Goal: Check status: Check status

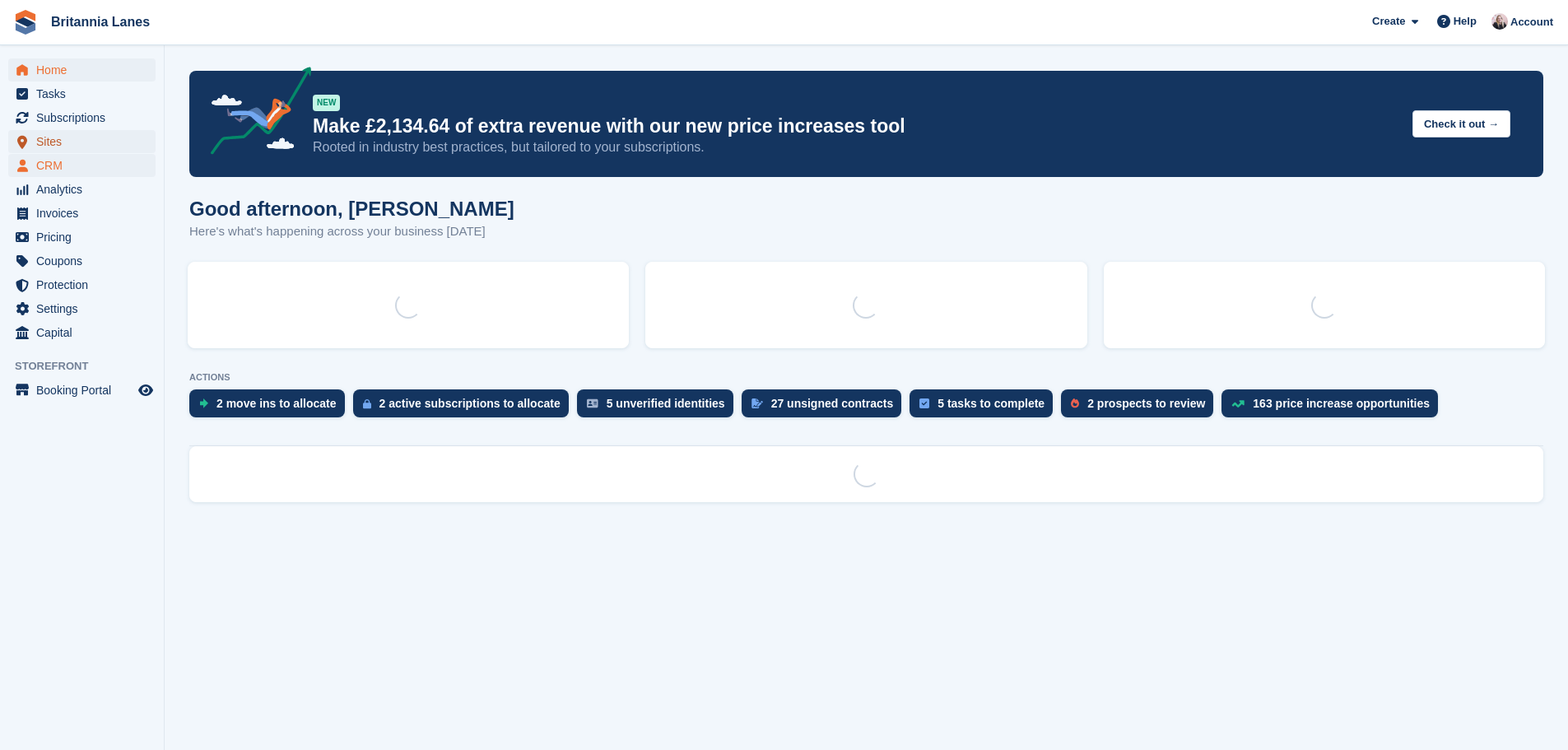
drag, startPoint x: 0, startPoint y: 0, endPoint x: 83, endPoint y: 156, distance: 176.7
click at [93, 146] on span "Sites" at bounding box center [86, 141] width 99 height 23
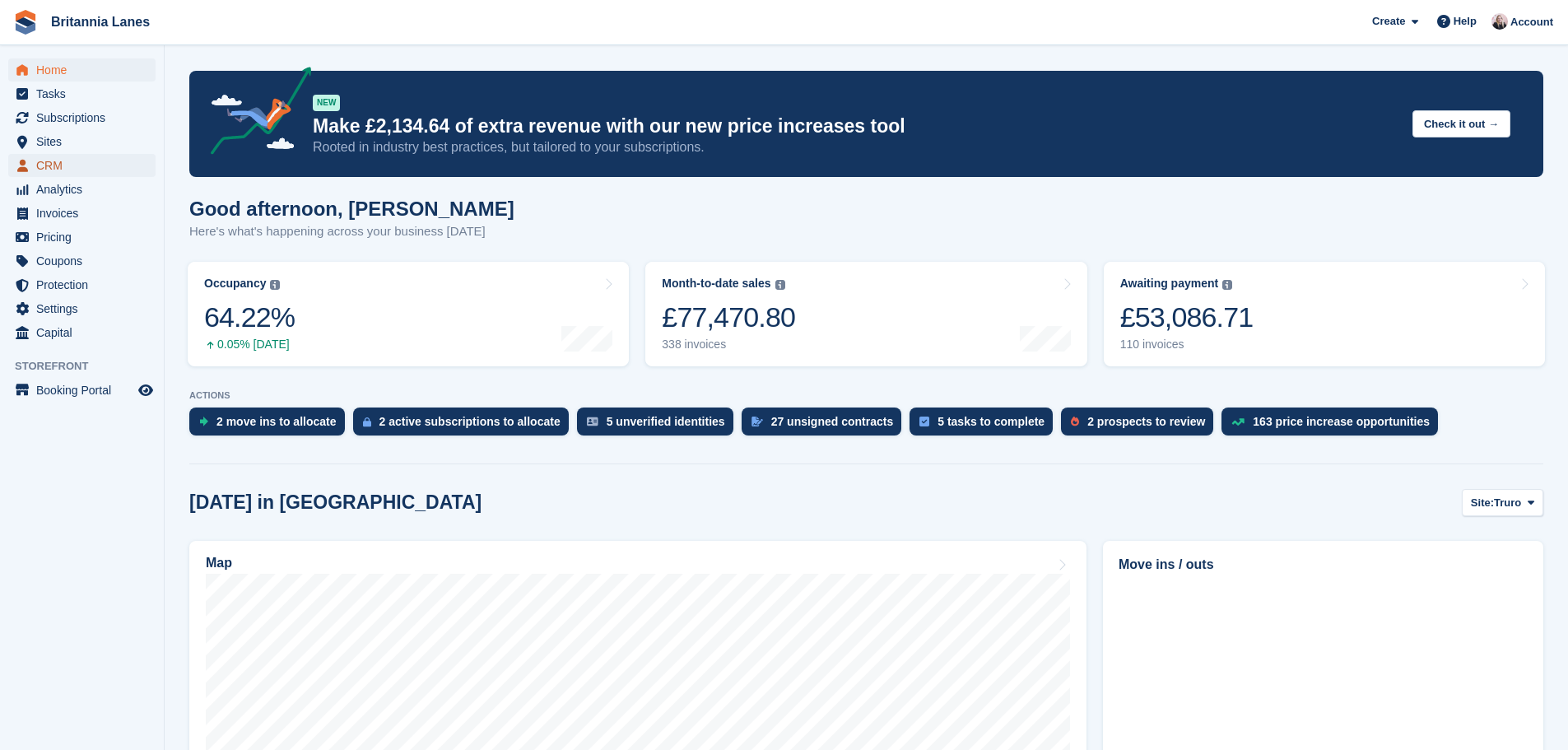
click at [79, 171] on span "CRM" at bounding box center [86, 166] width 99 height 23
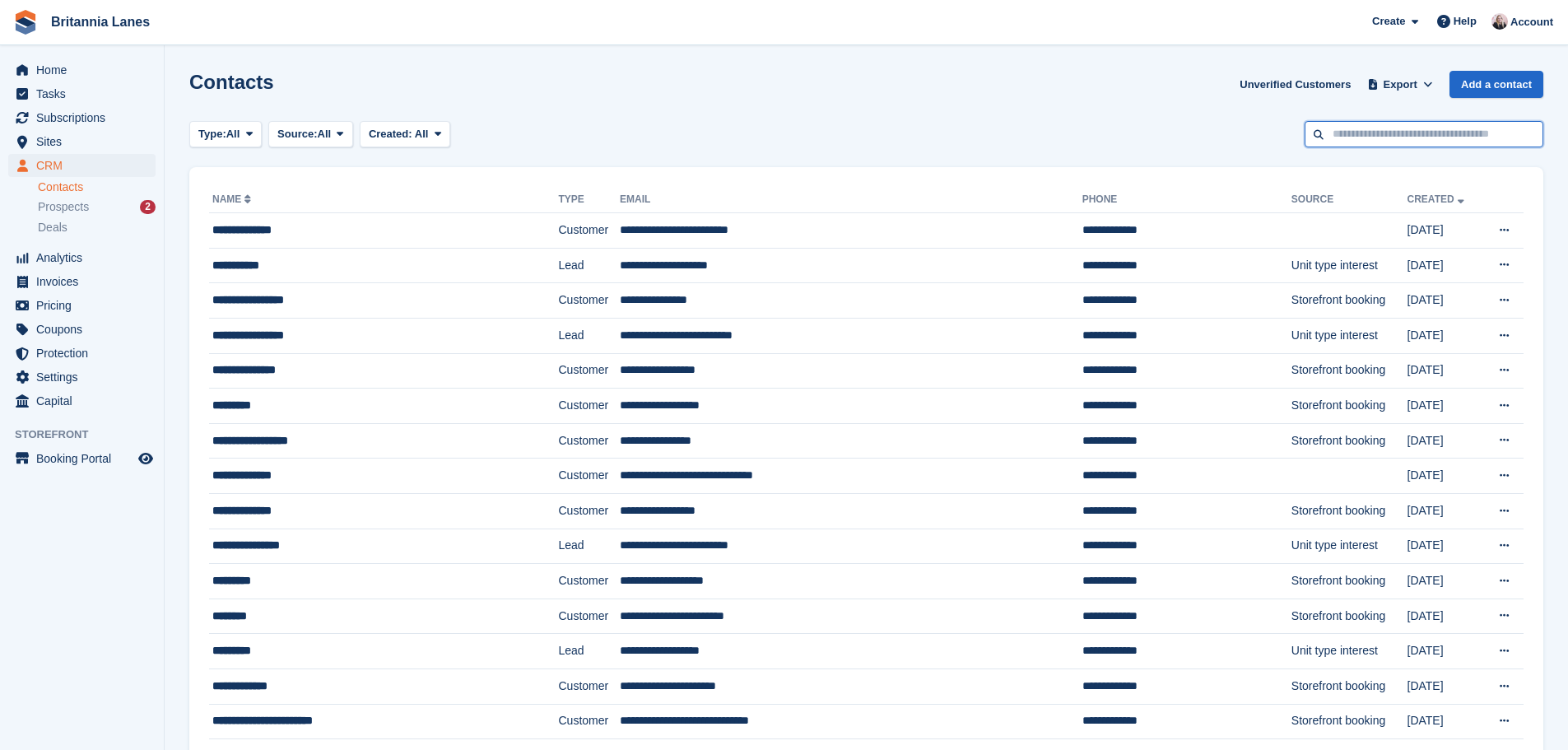
click at [1456, 135] on input "text" at bounding box center [1423, 134] width 239 height 27
type input "******"
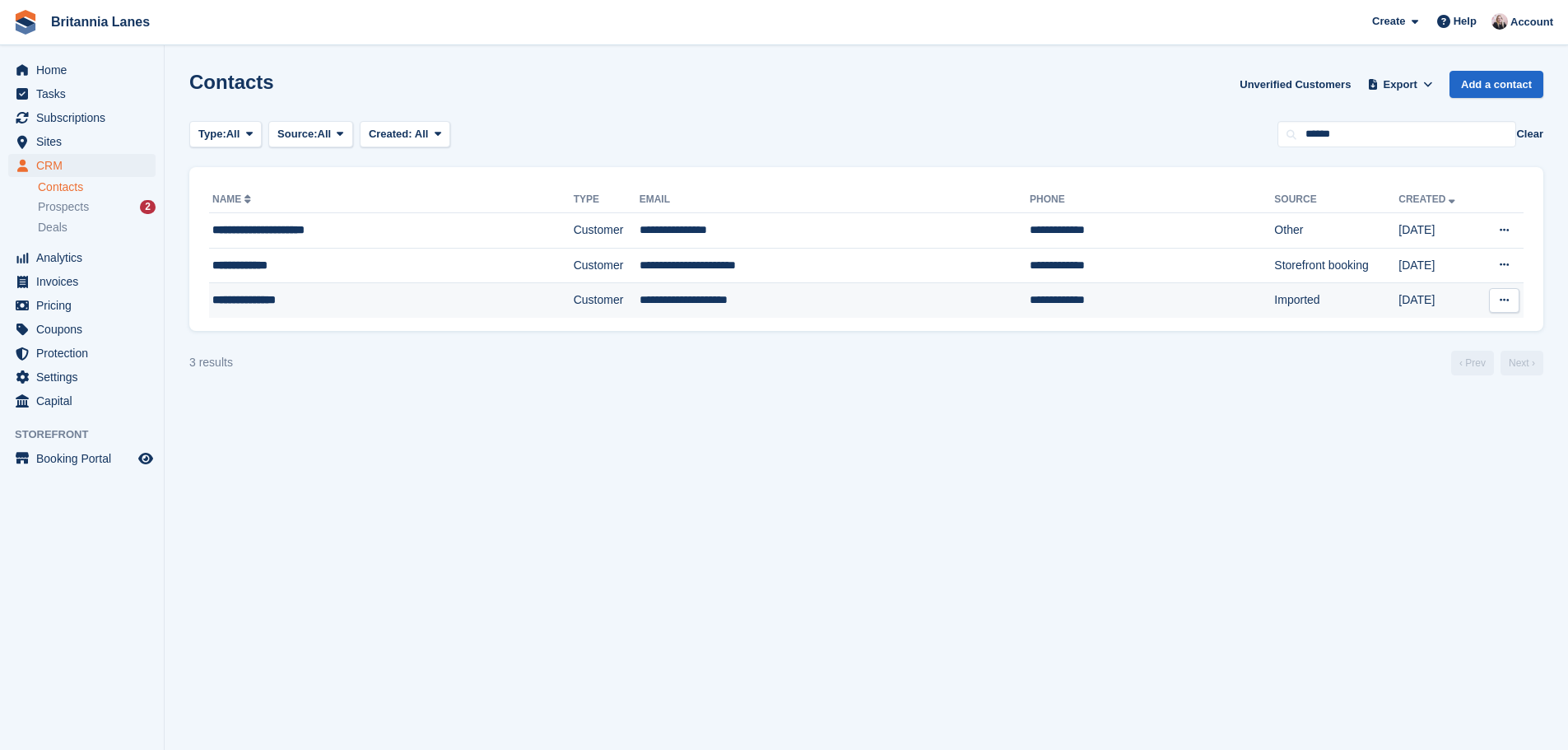
click at [304, 309] on div "**********" at bounding box center [349, 300] width 273 height 18
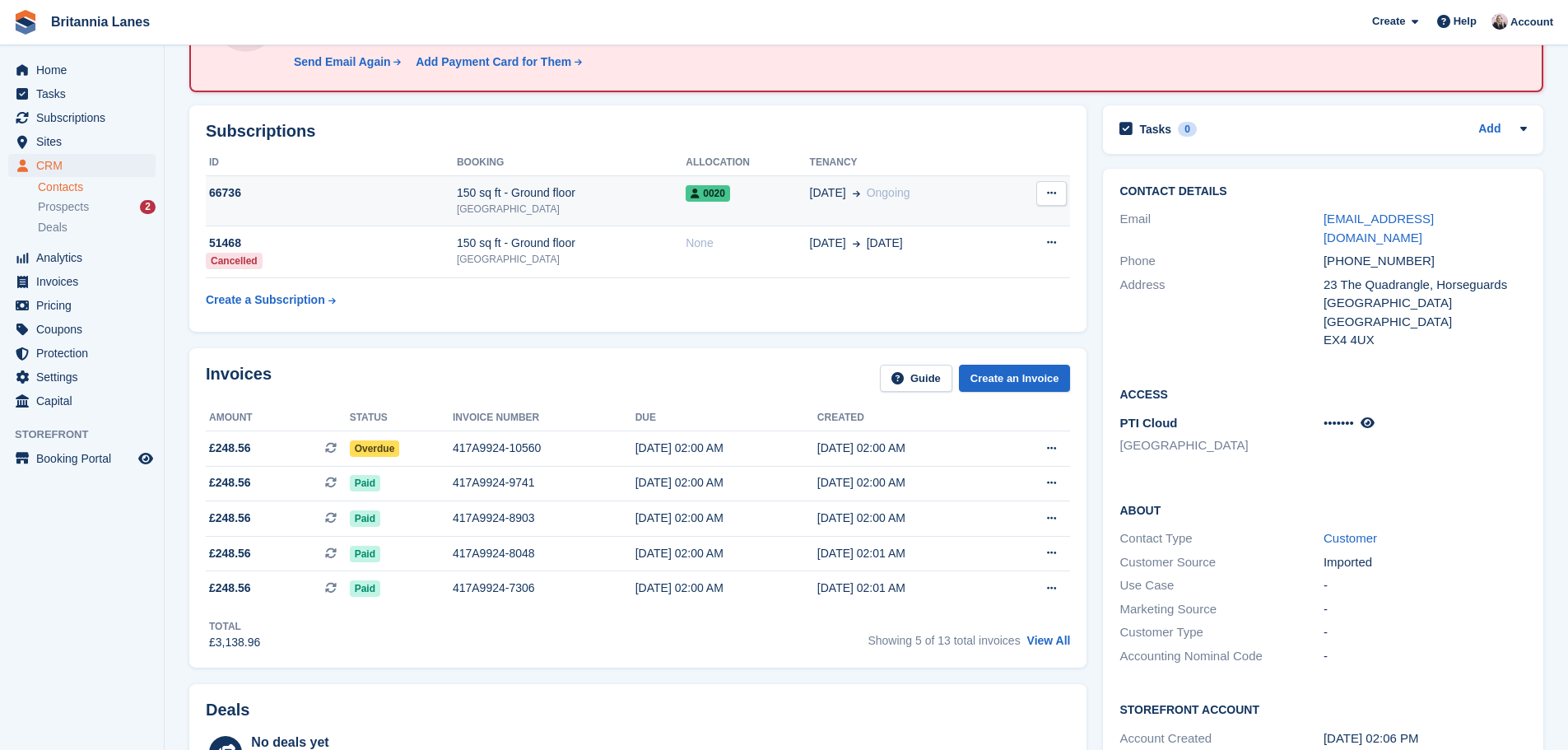
scroll to position [247, 0]
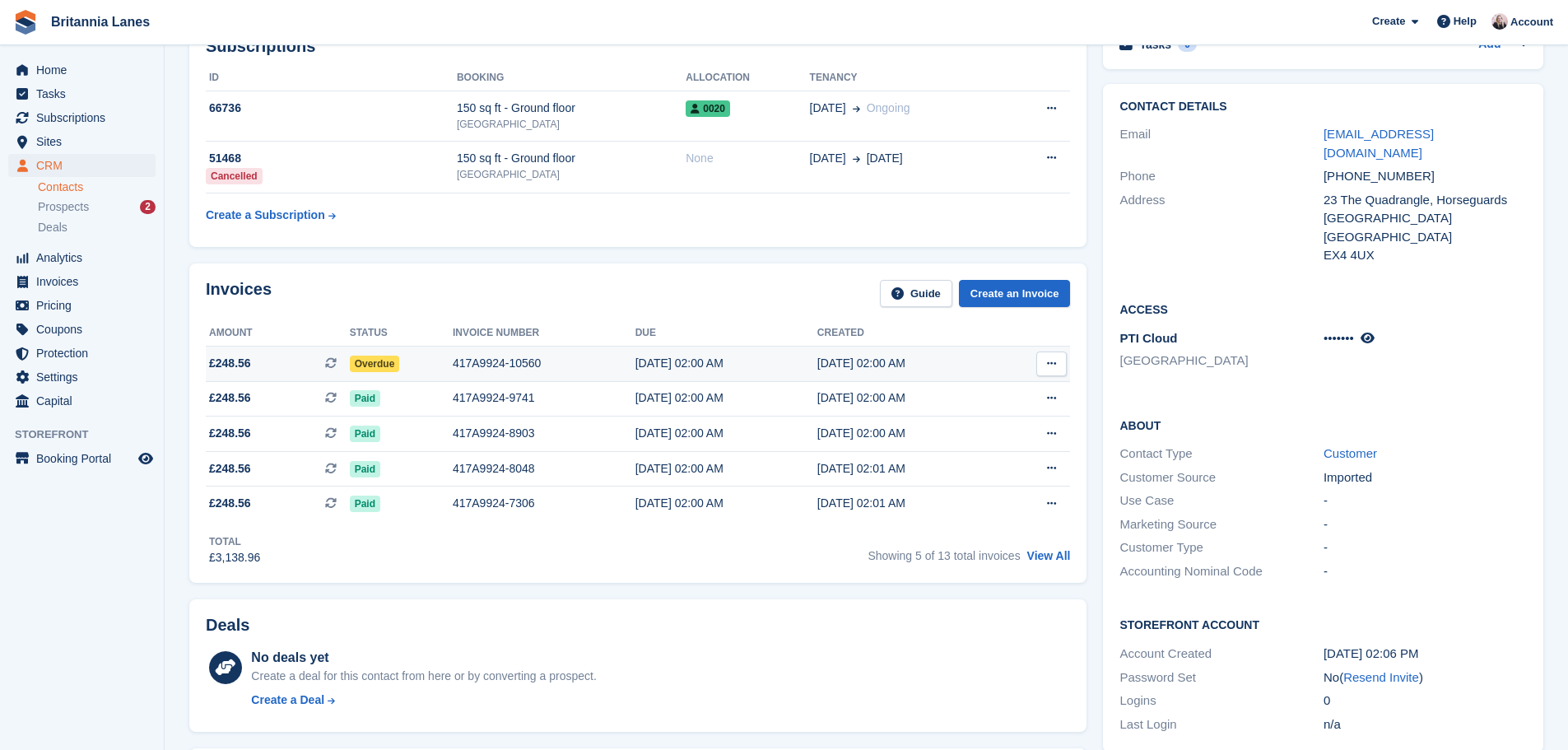
click at [547, 357] on div "417A9924-10560" at bounding box center [543, 364] width 183 height 18
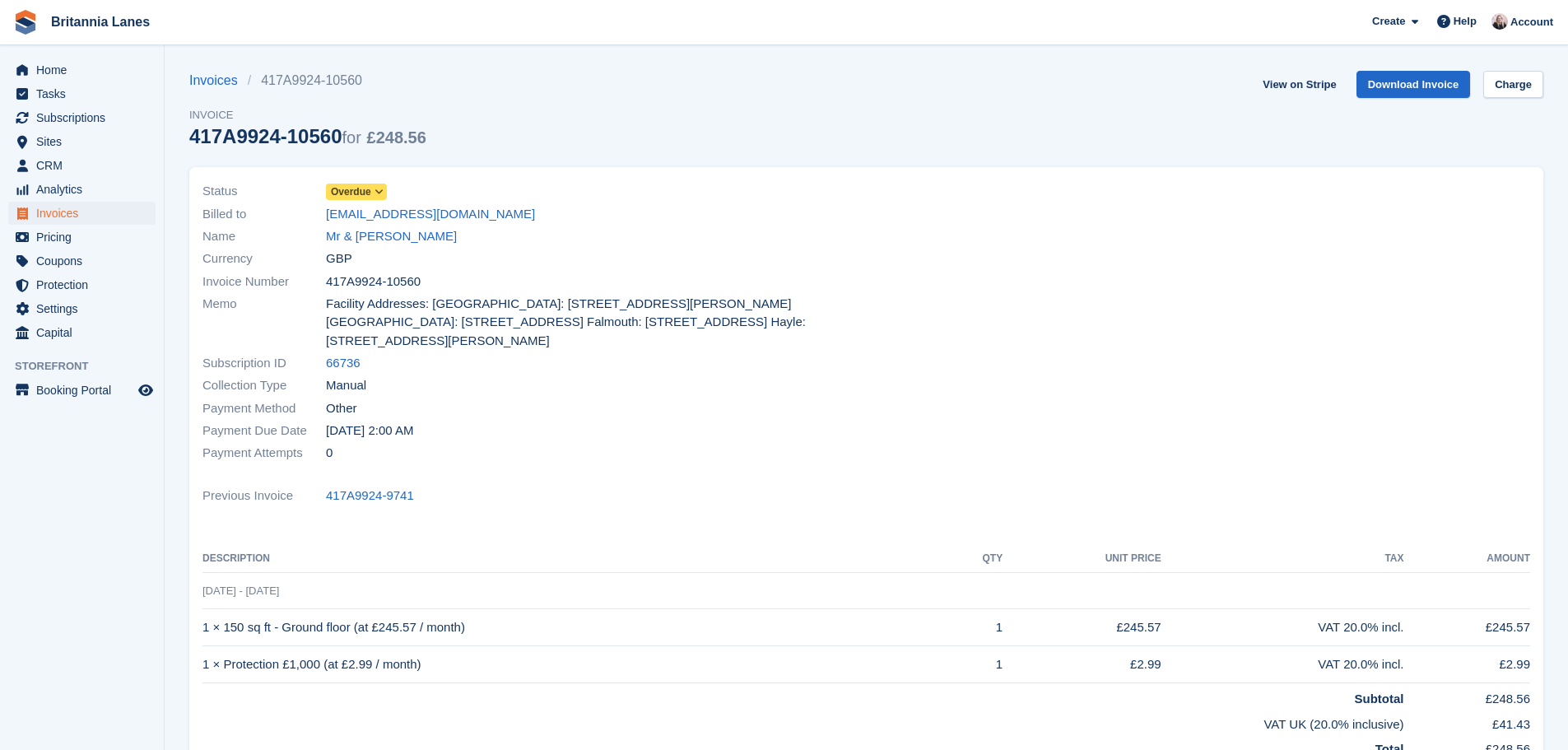
click at [373, 192] on span at bounding box center [379, 191] width 13 height 13
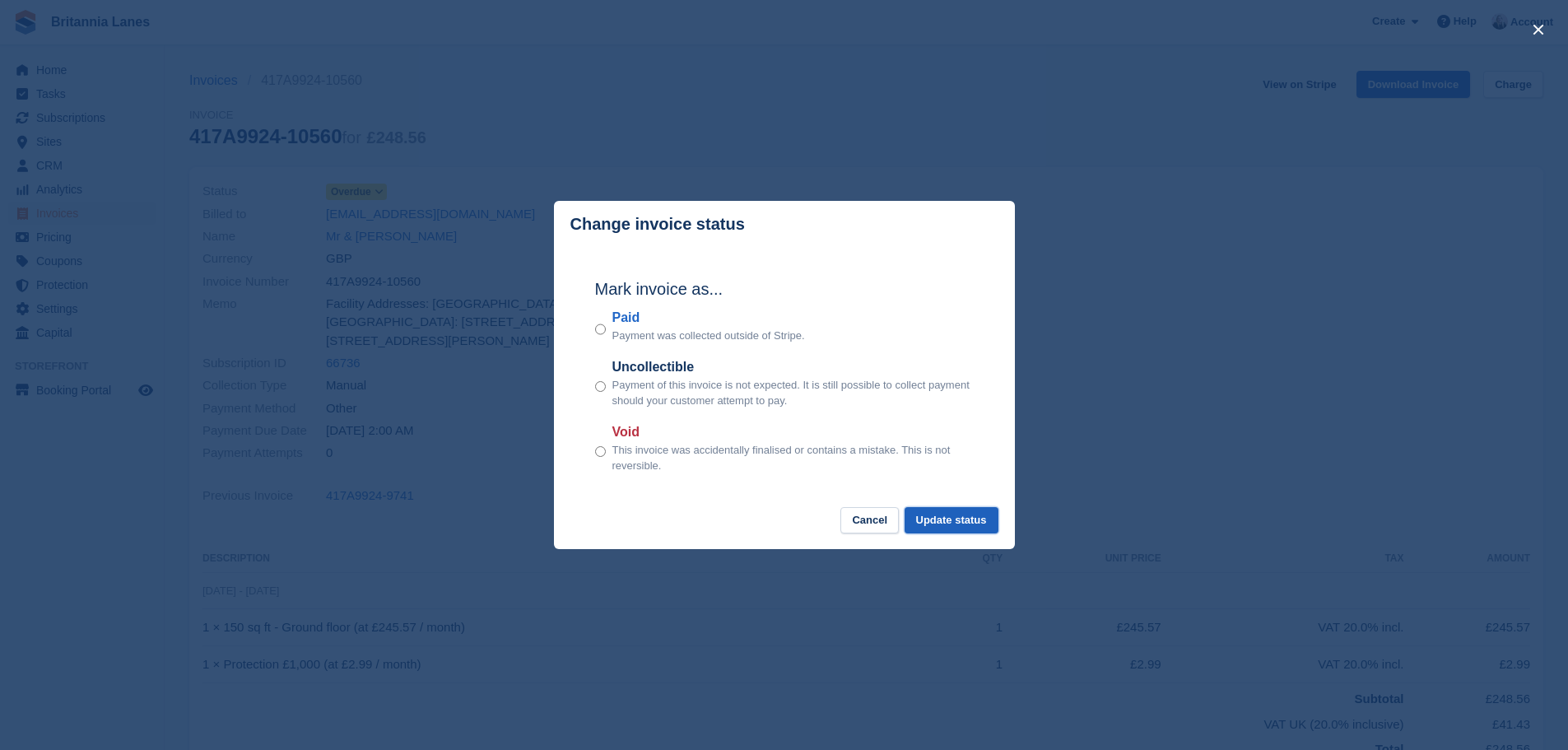
click at [935, 508] on button "Update status" at bounding box center [952, 521] width 93 height 27
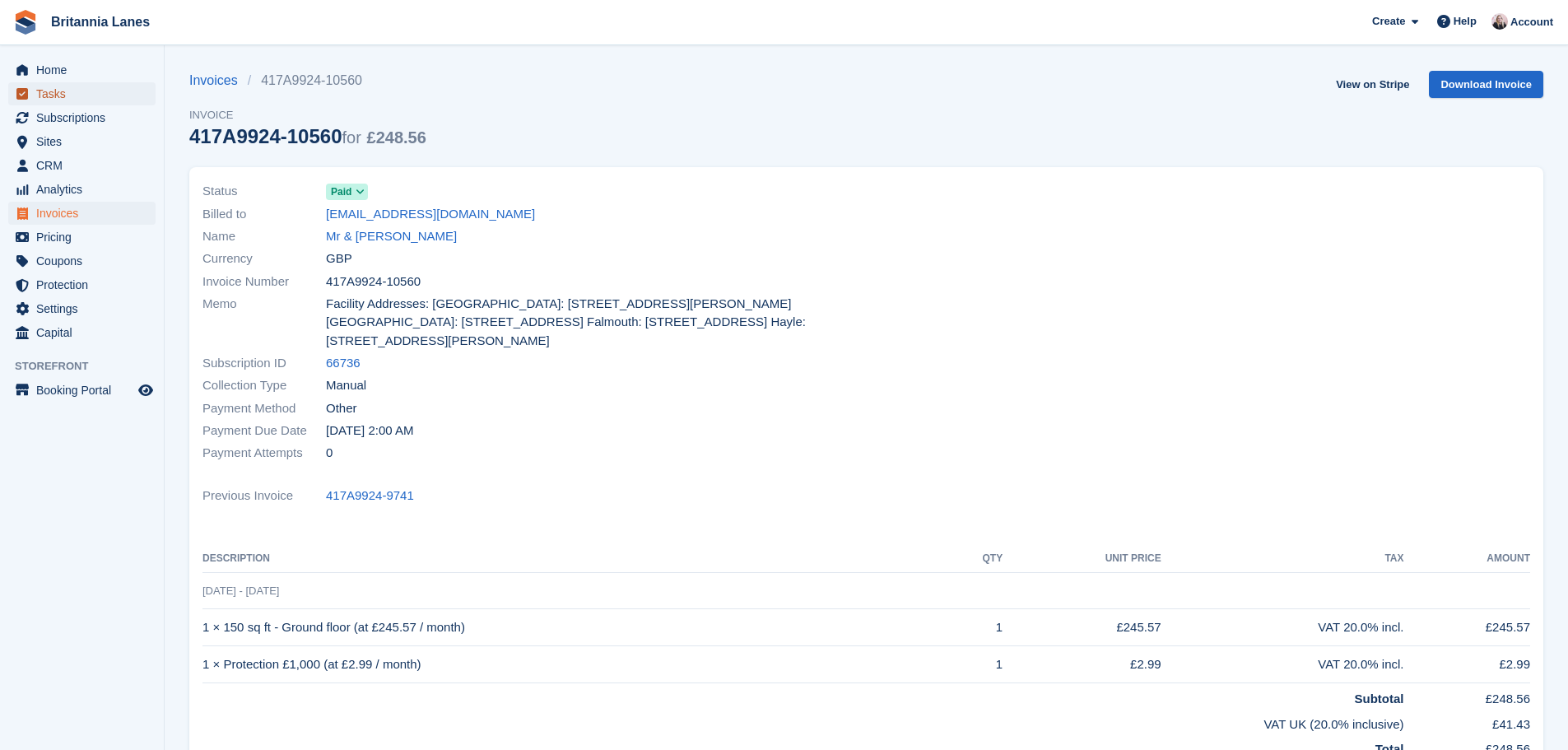
click at [79, 82] on span "Tasks" at bounding box center [86, 94] width 99 height 23
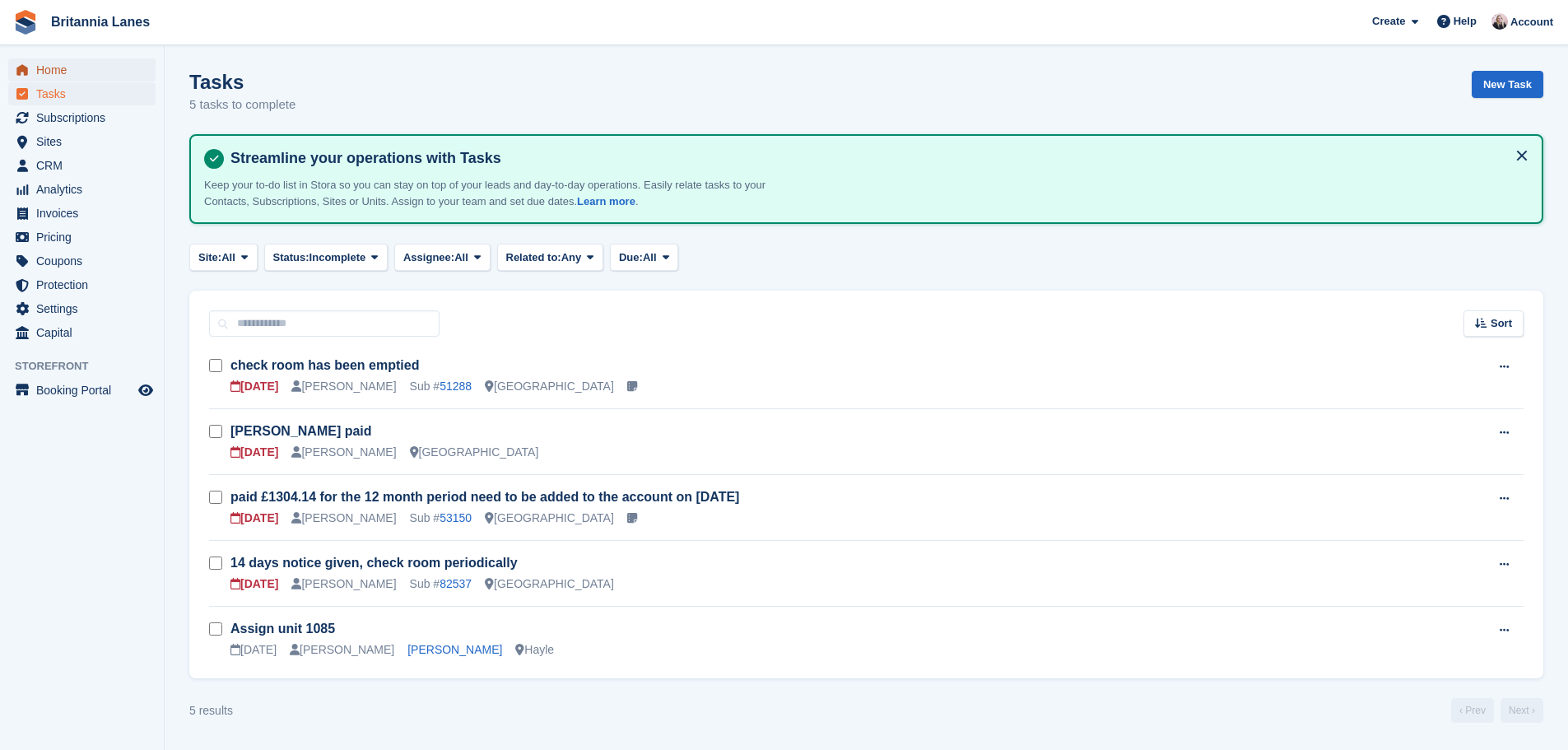
click at [23, 68] on icon "menu" at bounding box center [22, 70] width 11 height 11
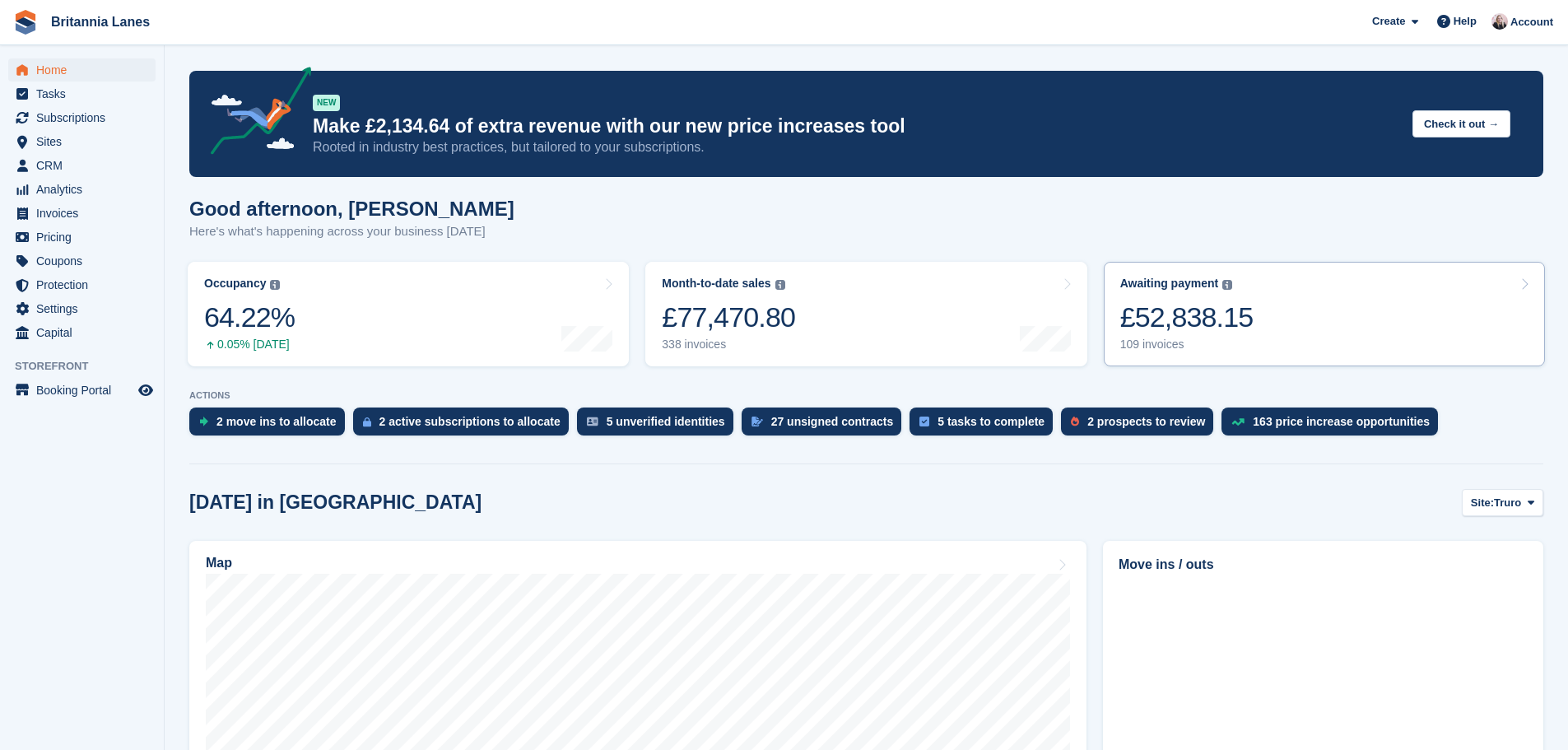
click at [1260, 318] on link "Awaiting payment The total outstanding balance on all open invoices. £52,838.15…" at bounding box center [1325, 314] width 441 height 105
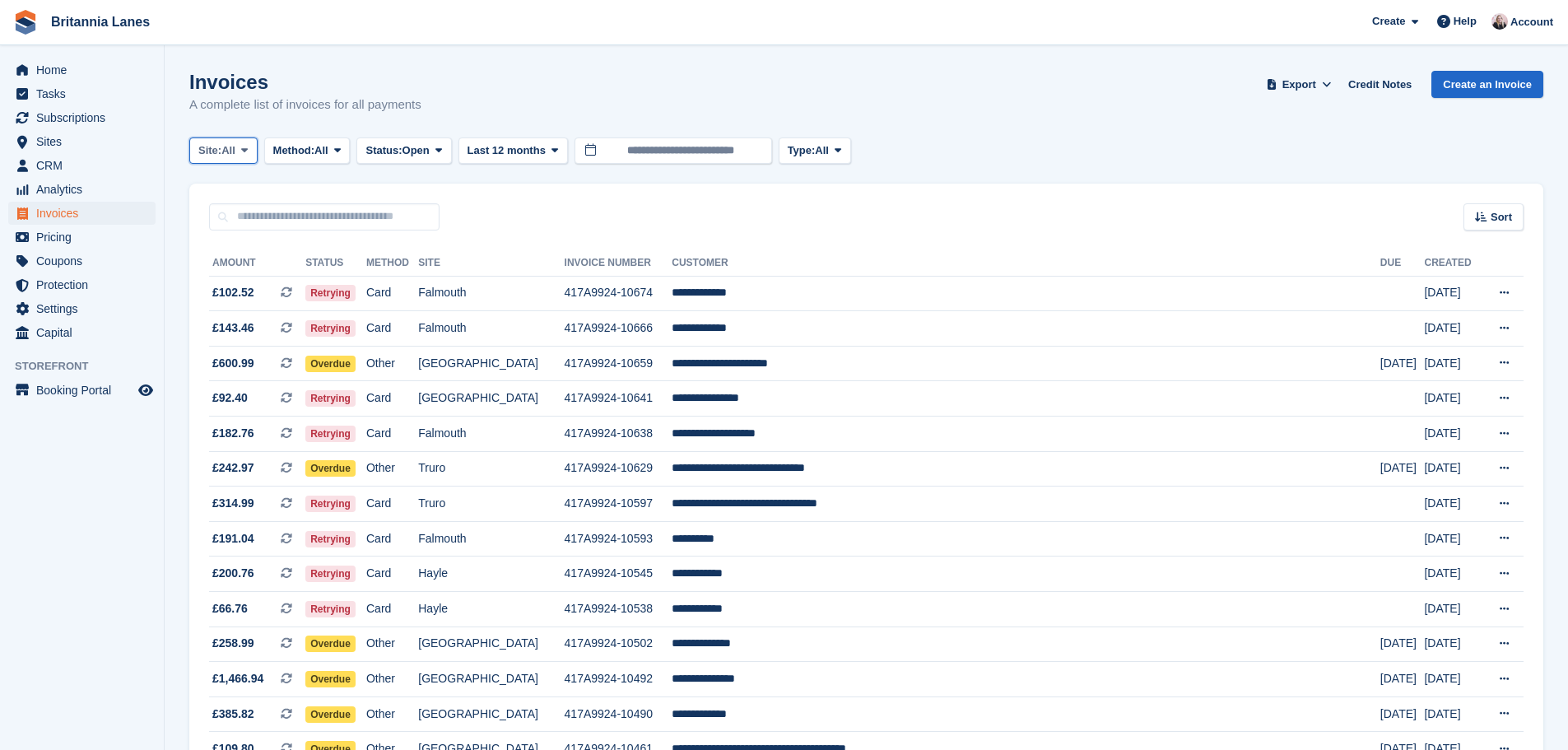
click at [221, 142] on button "Site: All" at bounding box center [223, 151] width 68 height 27
click at [243, 274] on link "[GEOGRAPHIC_DATA]" at bounding box center [271, 279] width 148 height 30
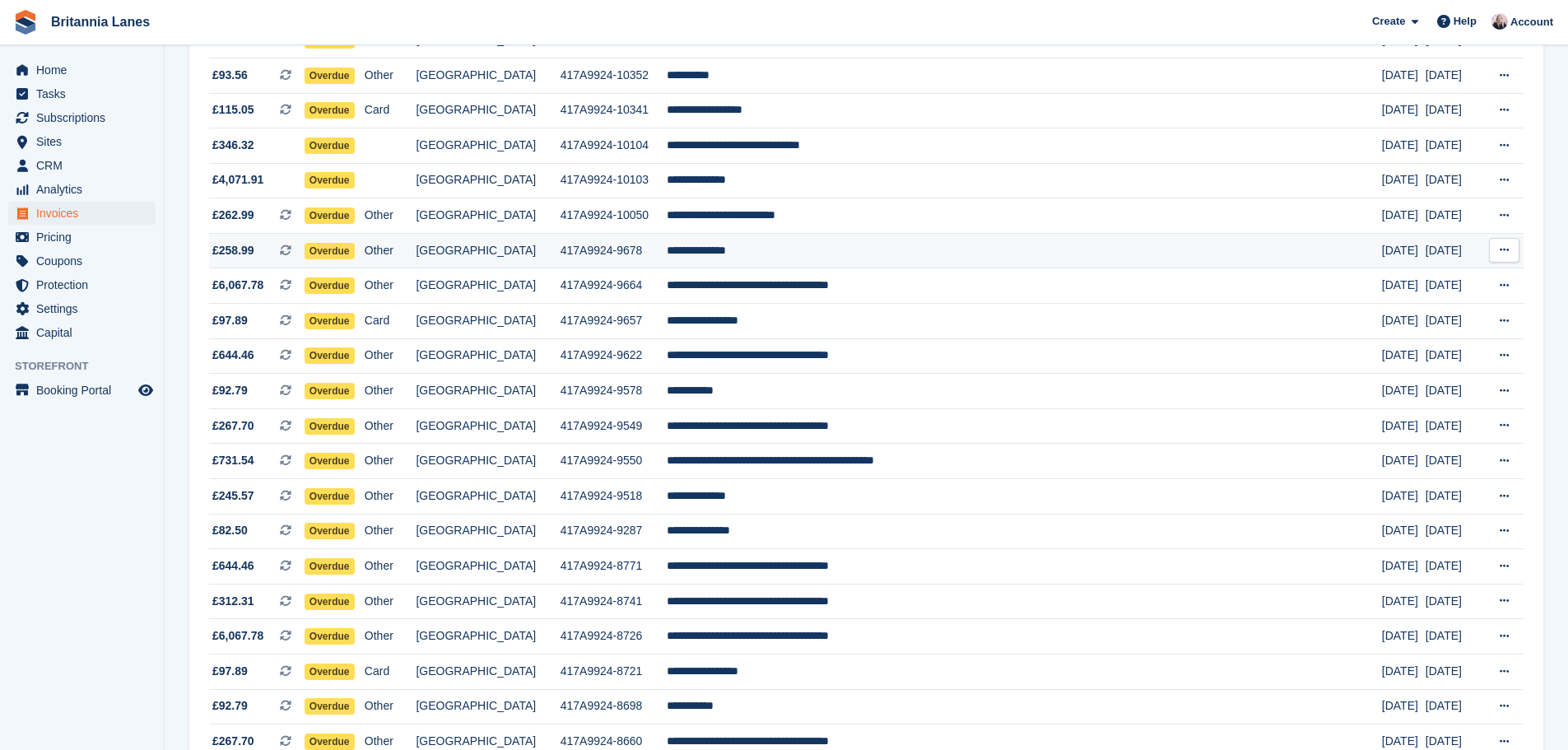
scroll to position [1361, 0]
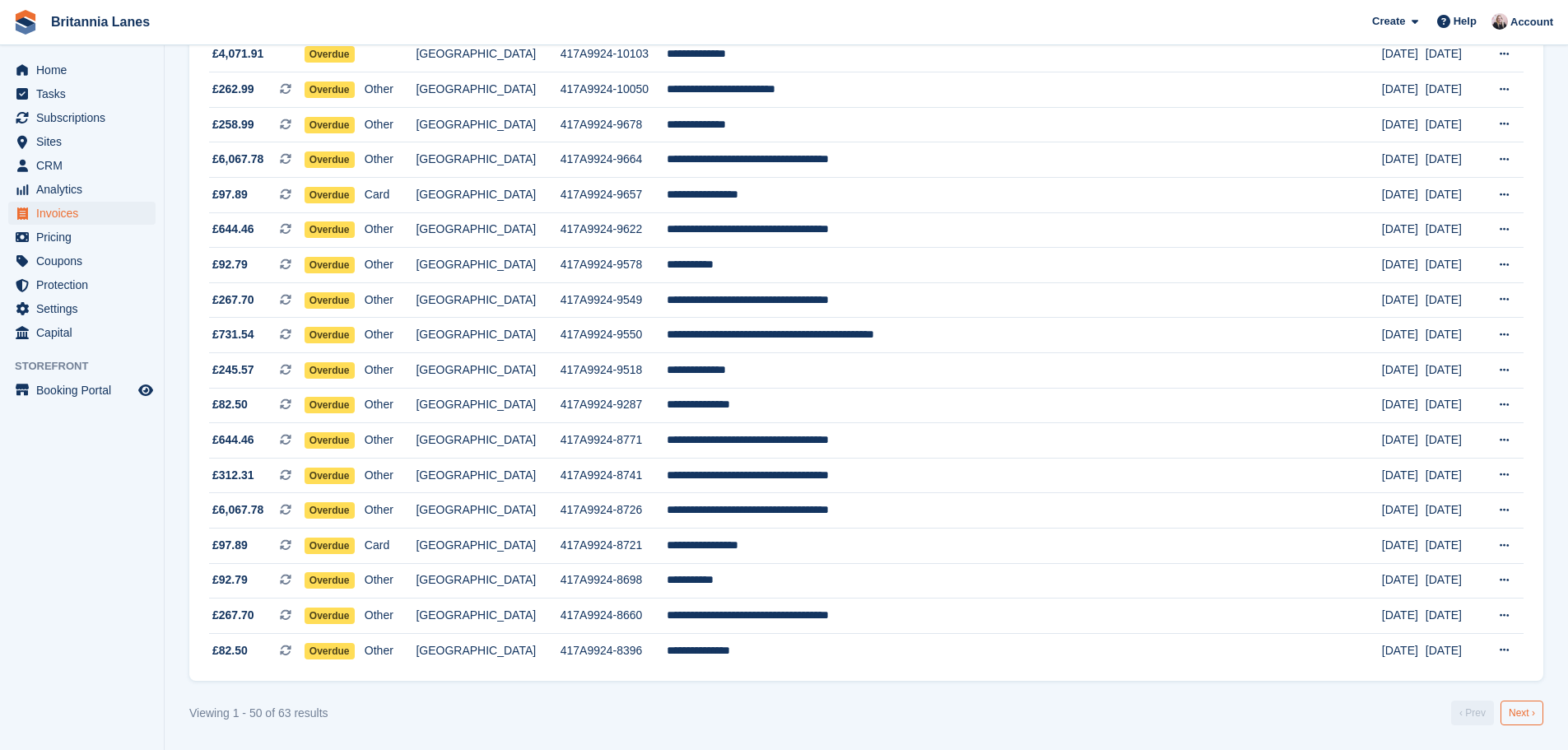
click at [1527, 715] on link "Next ›" at bounding box center [1522, 713] width 43 height 25
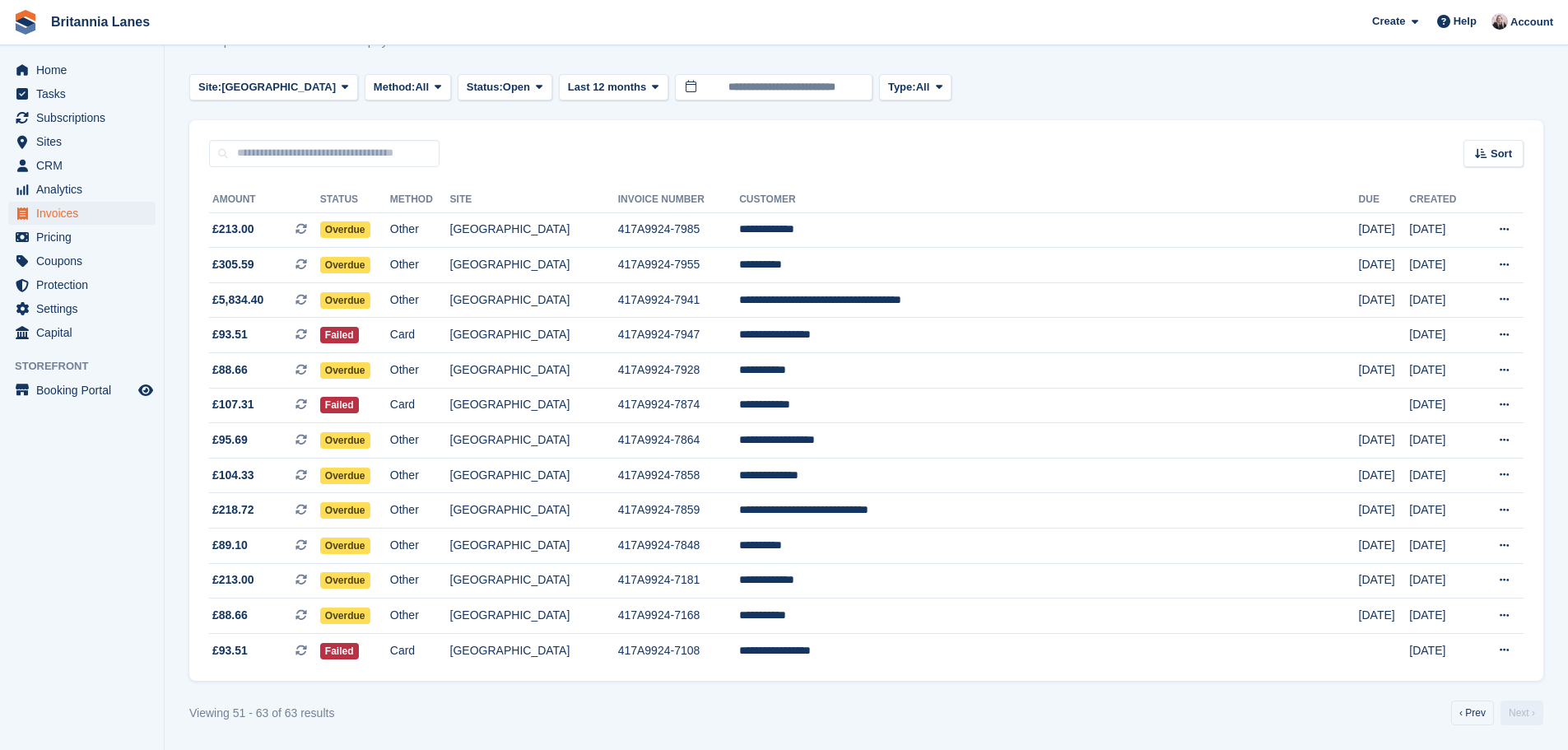
scroll to position [64, 0]
click at [1468, 711] on link "‹ Prev" at bounding box center [1473, 713] width 43 height 25
